Goal: Check status: Check status

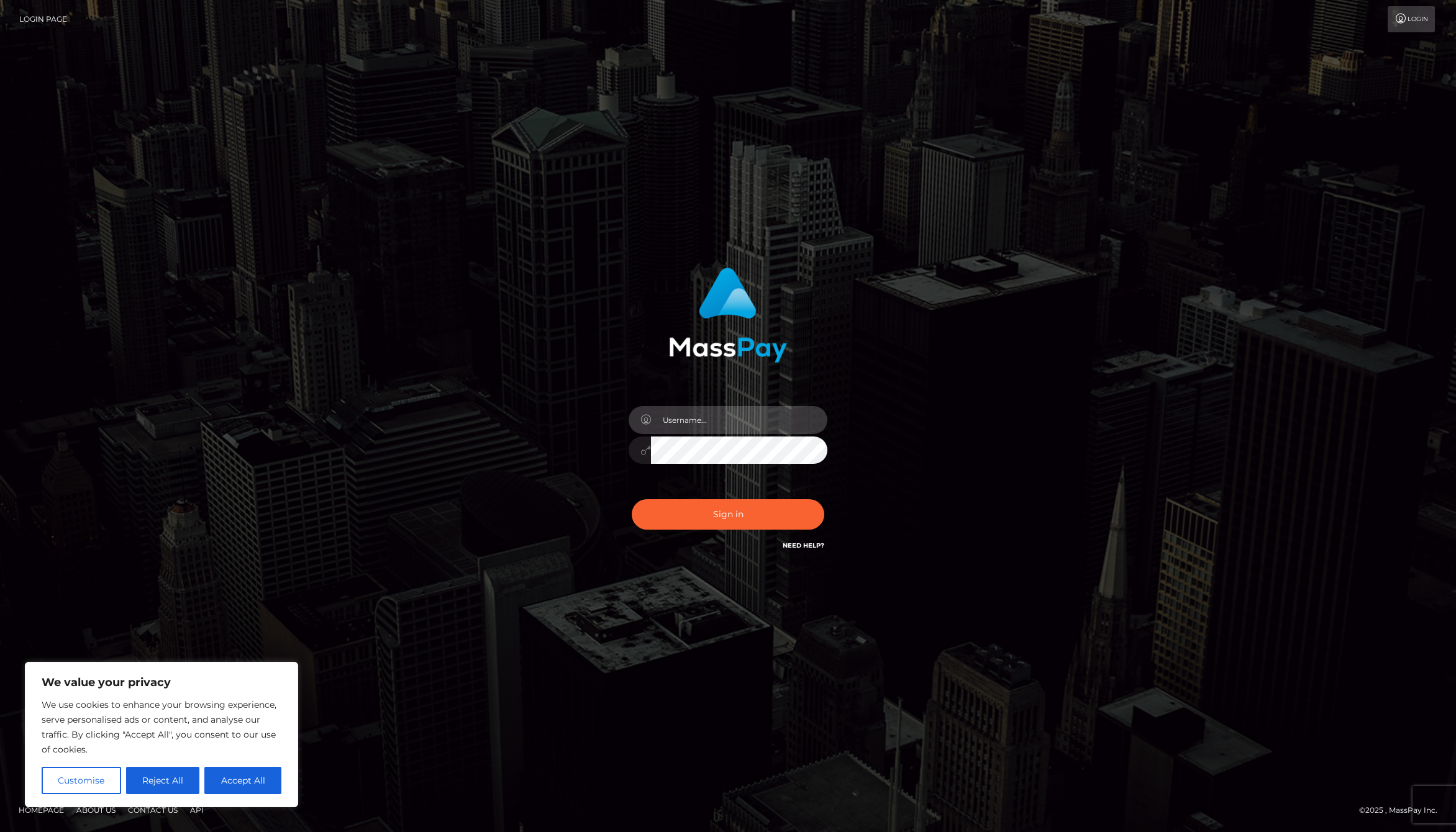
click at [692, 430] on input "text" at bounding box center [739, 421] width 176 height 28
type input "jackson.whop"
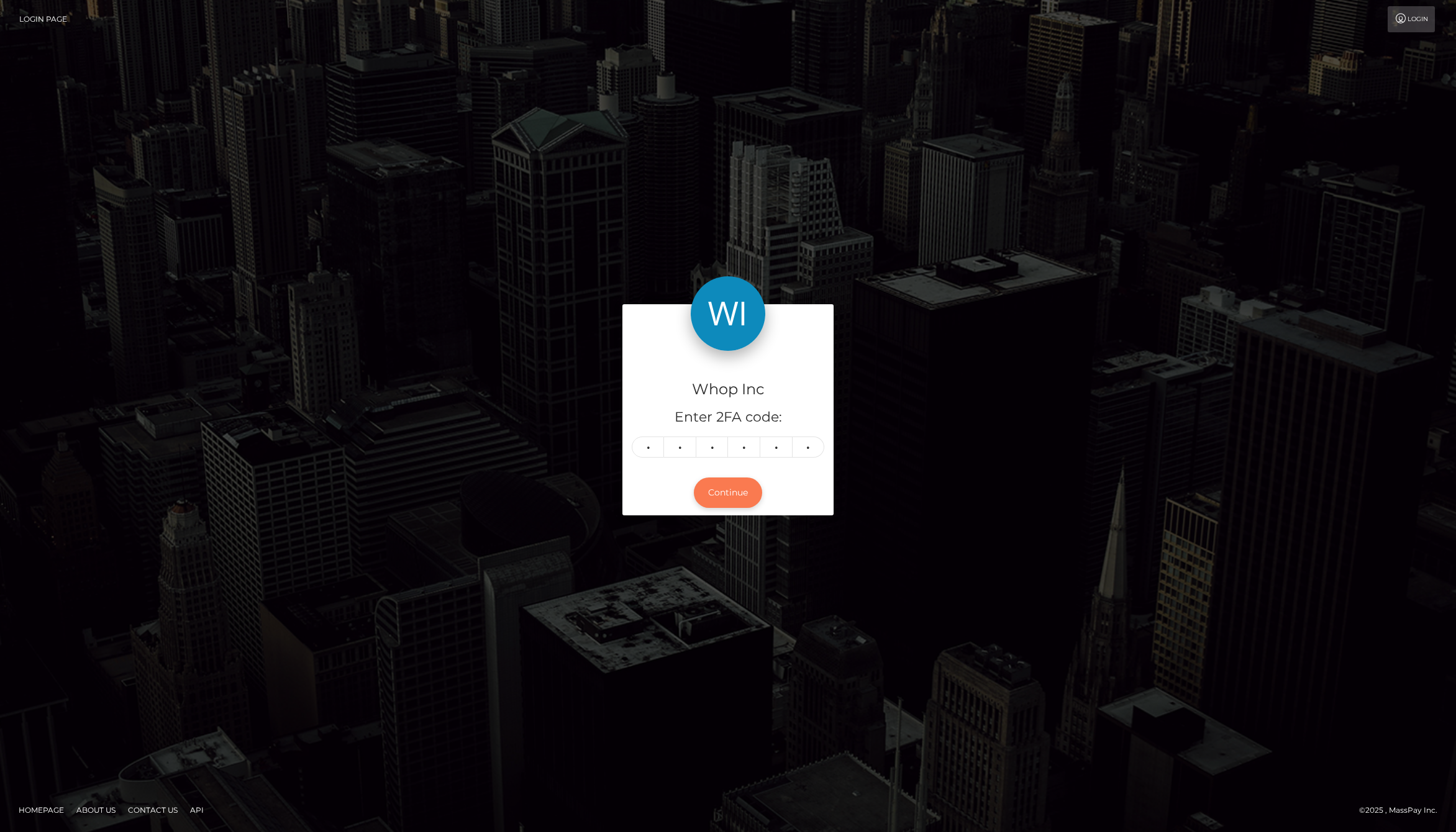
click at [734, 490] on button "Continue" at bounding box center [728, 492] width 69 height 31
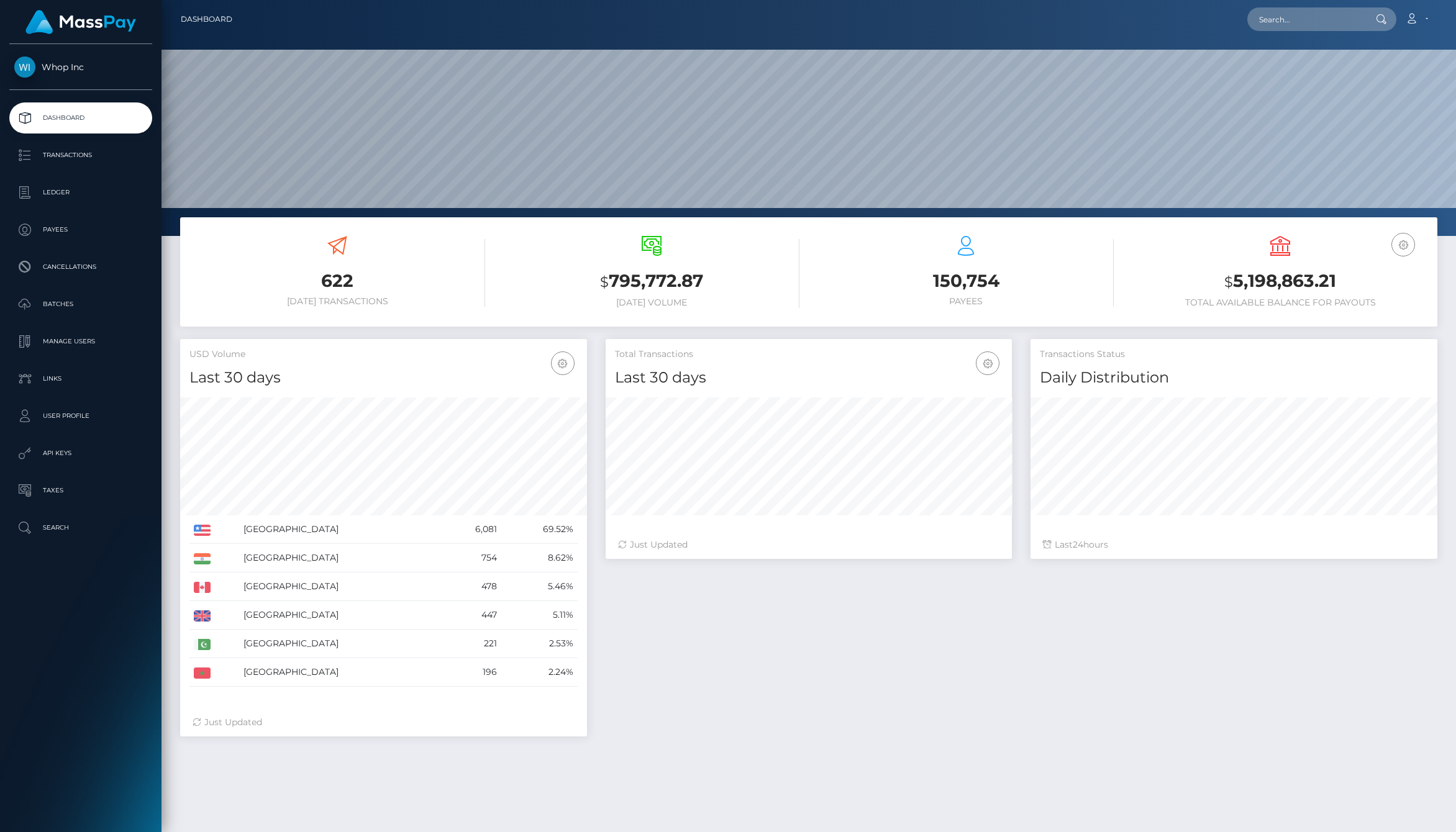
scroll to position [220, 407]
drag, startPoint x: 1227, startPoint y: 276, endPoint x: 1373, endPoint y: 311, distance: 150.1
click at [1373, 311] on div "EUR Balance USD Balance $ 5,198,863.21 Total Available Balance for Payouts" at bounding box center [1280, 273] width 296 height 94
drag, startPoint x: 1381, startPoint y: 307, endPoint x: 1190, endPoint y: 280, distance: 192.9
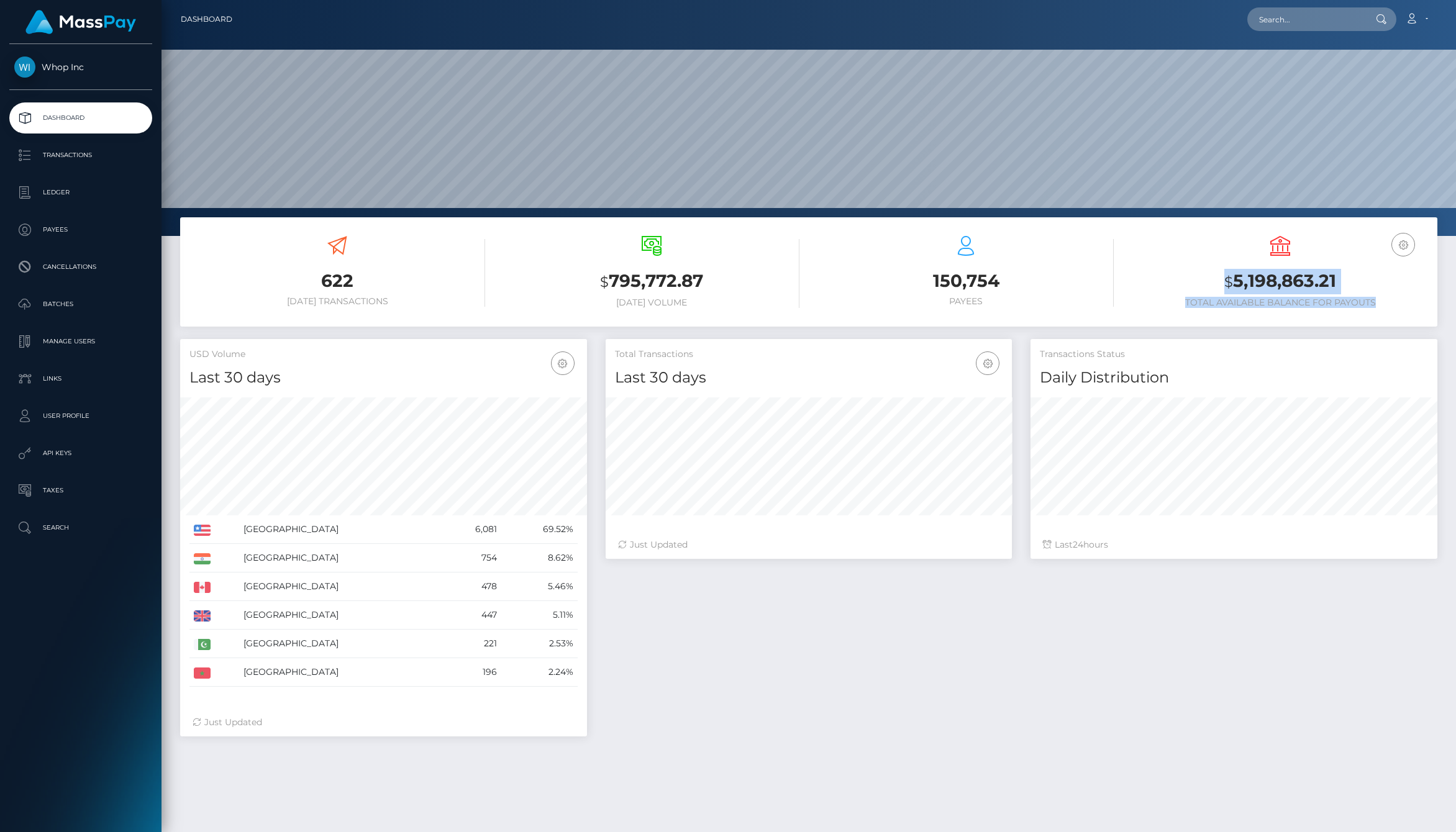
click at [1190, 280] on div "EUR Balance USD Balance $ 5,198,863.21 Total Available Balance for Payouts" at bounding box center [1280, 272] width 296 height 72
click at [1190, 280] on h3 "$ 5,198,863.21" at bounding box center [1280, 281] width 296 height 26
drag, startPoint x: 906, startPoint y: 276, endPoint x: 1014, endPoint y: 297, distance: 110.0
click at [1014, 297] on div "150,754 Payees" at bounding box center [966, 272] width 296 height 71
click at [1014, 297] on h6 "Payees" at bounding box center [966, 302] width 296 height 11
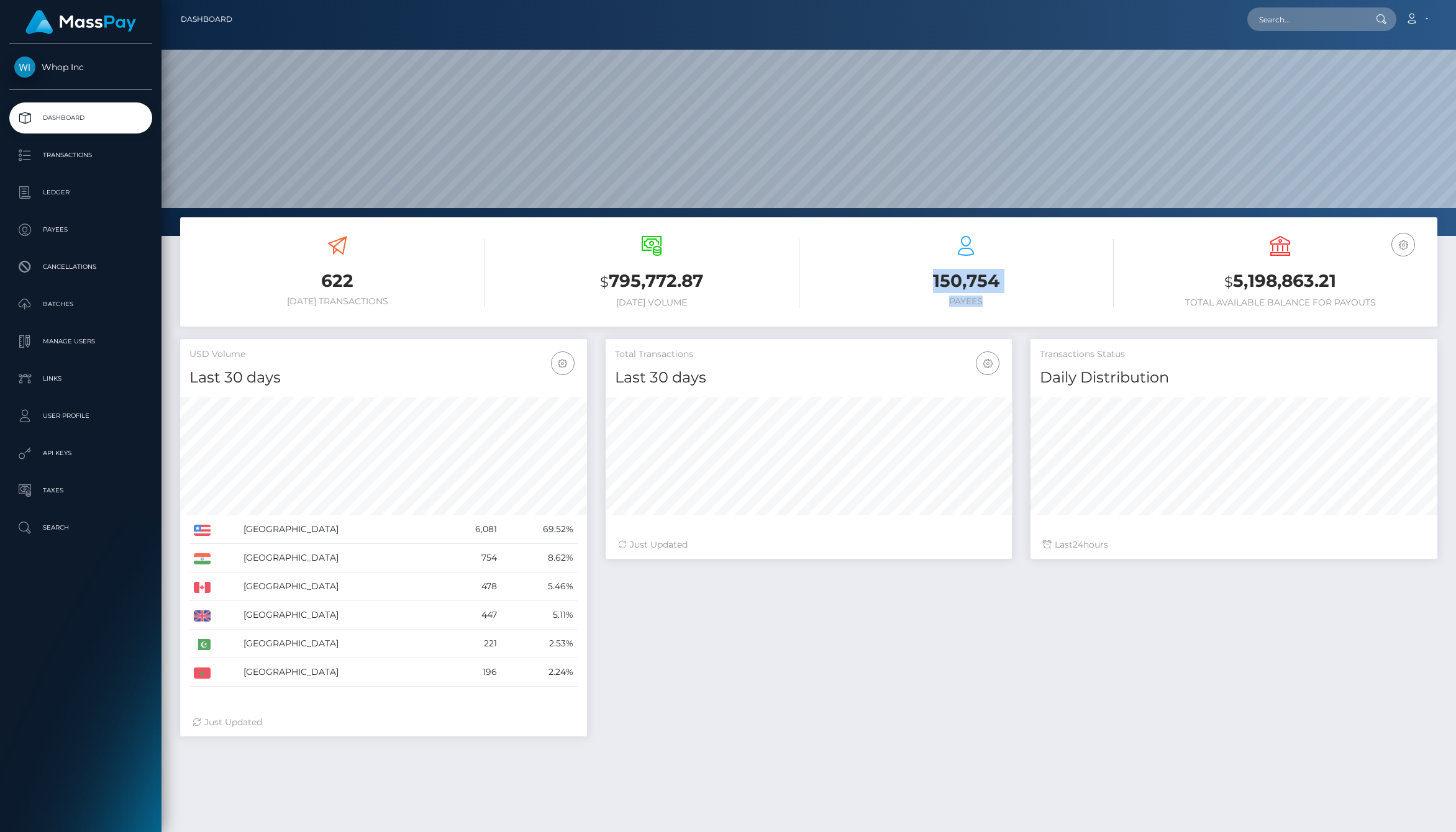
drag, startPoint x: 1025, startPoint y: 300, endPoint x: 879, endPoint y: 271, distance: 148.9
click at [879, 274] on div "150,754 Payees" at bounding box center [966, 272] width 296 height 71
click at [879, 271] on h3 "150,754" at bounding box center [966, 280] width 296 height 24
drag, startPoint x: 879, startPoint y: 271, endPoint x: 1024, endPoint y: 303, distance: 148.5
click at [1024, 303] on div "150,754 Payees" at bounding box center [966, 272] width 296 height 71
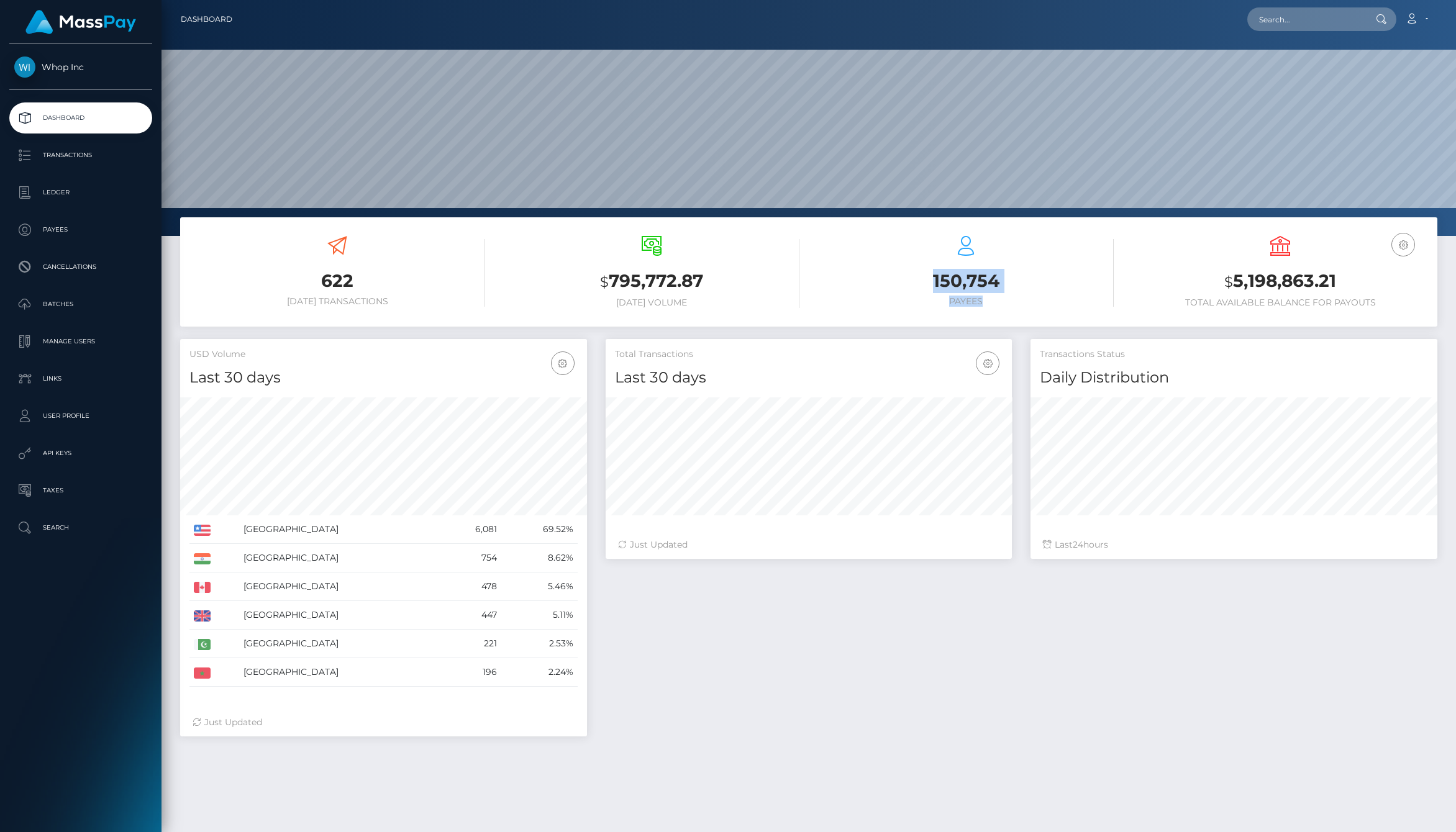
click at [1024, 303] on h6 "Payees" at bounding box center [966, 302] width 296 height 11
drag, startPoint x: 1205, startPoint y: 276, endPoint x: 1387, endPoint y: 309, distance: 185.0
click at [1387, 309] on div "EUR Balance USD Balance $ 5,198,863.21 Total Available Balance for Payouts" at bounding box center [1280, 273] width 296 height 94
drag, startPoint x: 1398, startPoint y: 307, endPoint x: 1166, endPoint y: 273, distance: 234.5
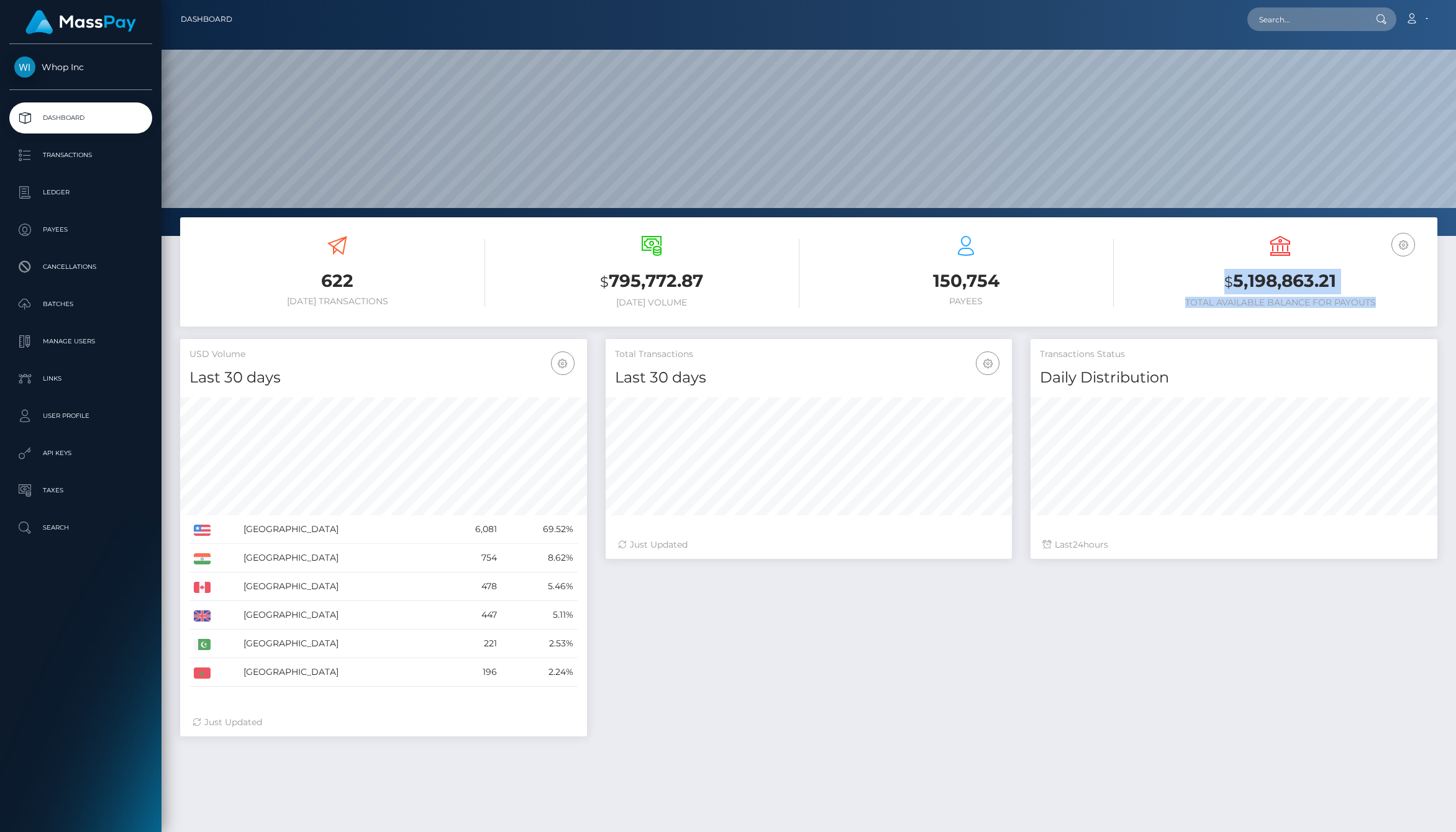
click at [1166, 273] on div "EUR Balance USD Balance $ 5,198,863.21 Total Available Balance for Payouts" at bounding box center [1280, 272] width 296 height 72
click at [1166, 273] on h3 "$ 5,198,863.21" at bounding box center [1280, 281] width 296 height 26
